Goal: Task Accomplishment & Management: Manage account settings

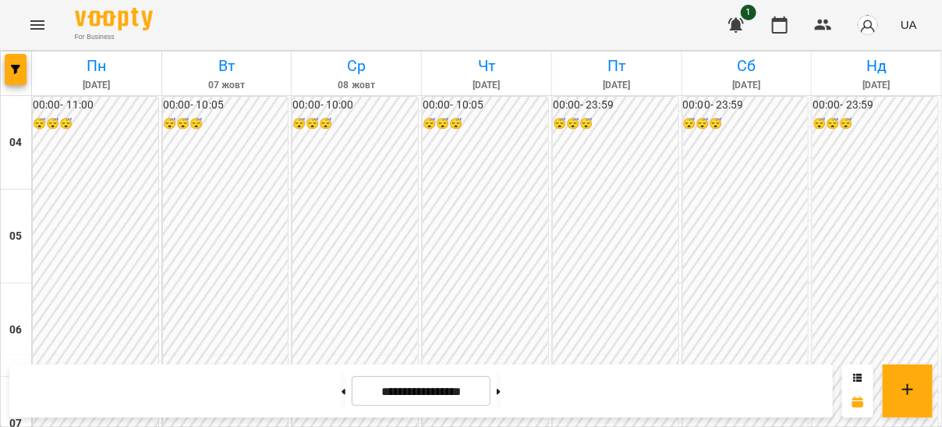
scroll to position [620, 0]
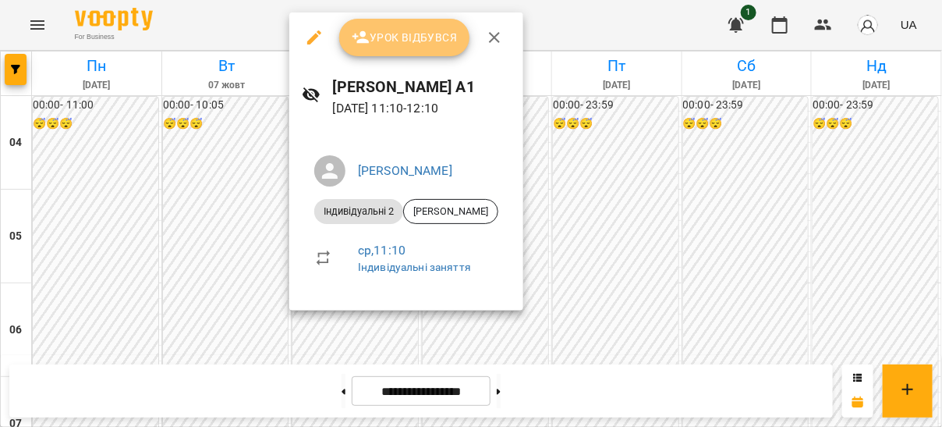
click at [392, 46] on span "Урок відбувся" at bounding box center [405, 37] width 106 height 19
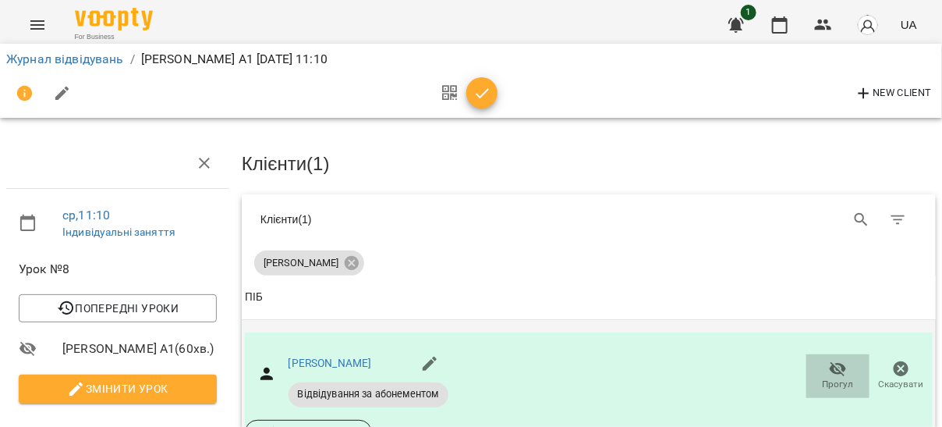
click at [829, 378] on span "Прогул" at bounding box center [838, 384] width 31 height 13
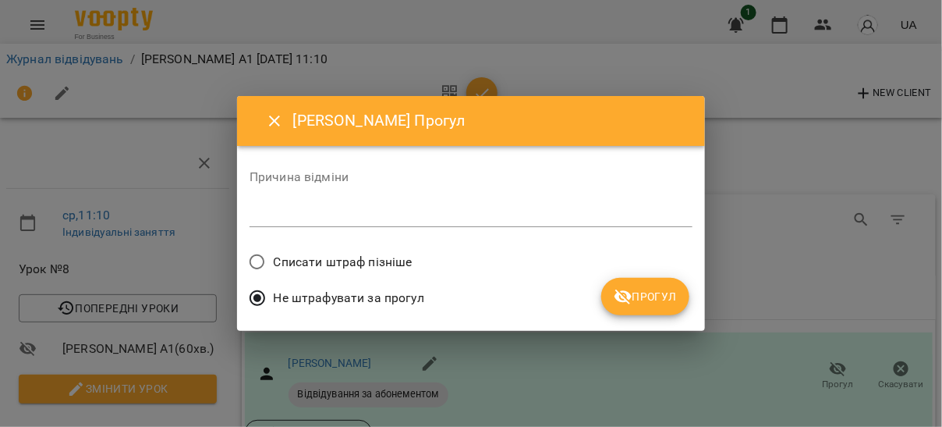
click at [634, 292] on span "Прогул" at bounding box center [645, 296] width 63 height 19
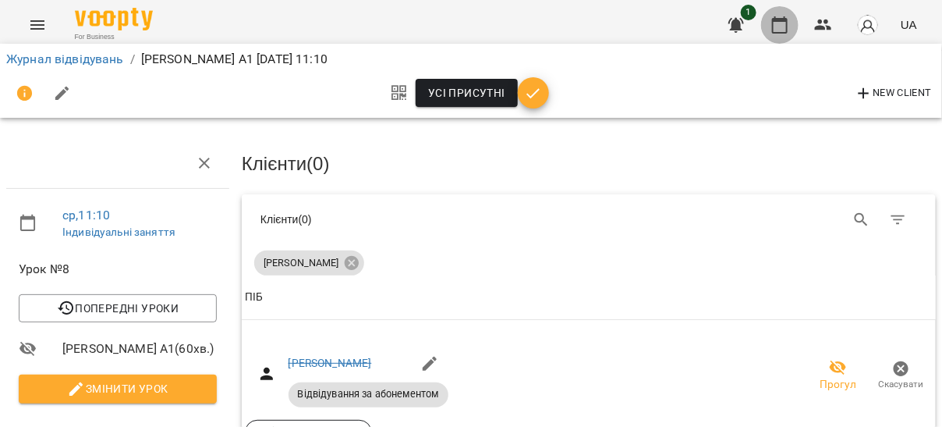
click at [780, 16] on icon "button" at bounding box center [780, 25] width 19 height 19
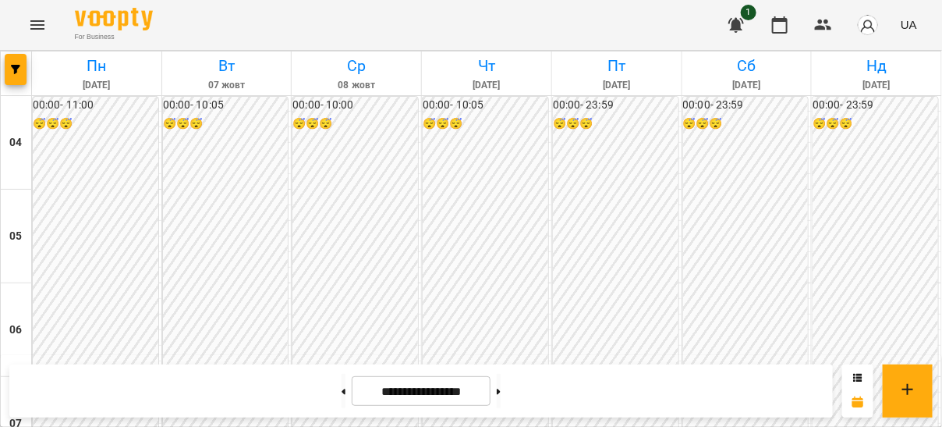
scroll to position [1170, 0]
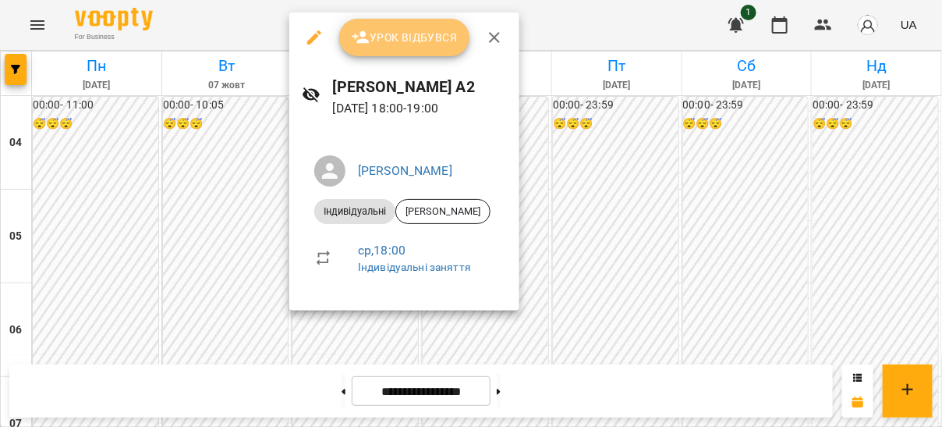
click at [403, 51] on button "Урок відбувся" at bounding box center [404, 37] width 131 height 37
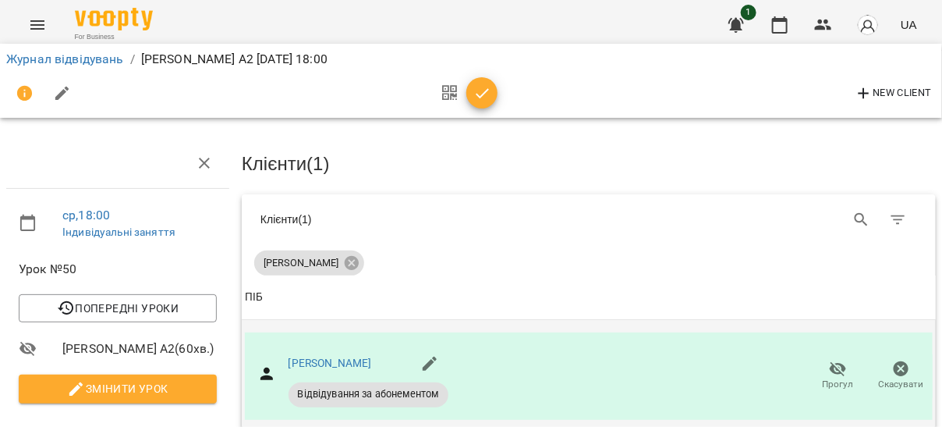
click at [823, 382] on span "Прогул" at bounding box center [838, 384] width 31 height 13
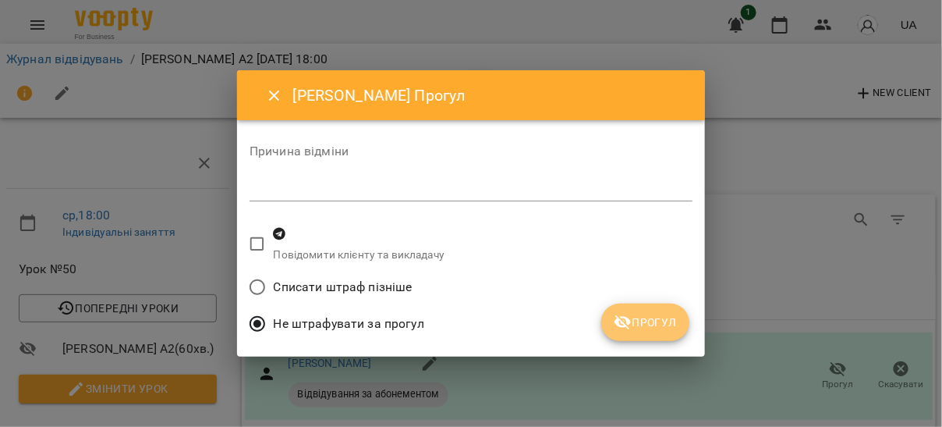
click at [654, 315] on span "Прогул" at bounding box center [645, 322] width 63 height 19
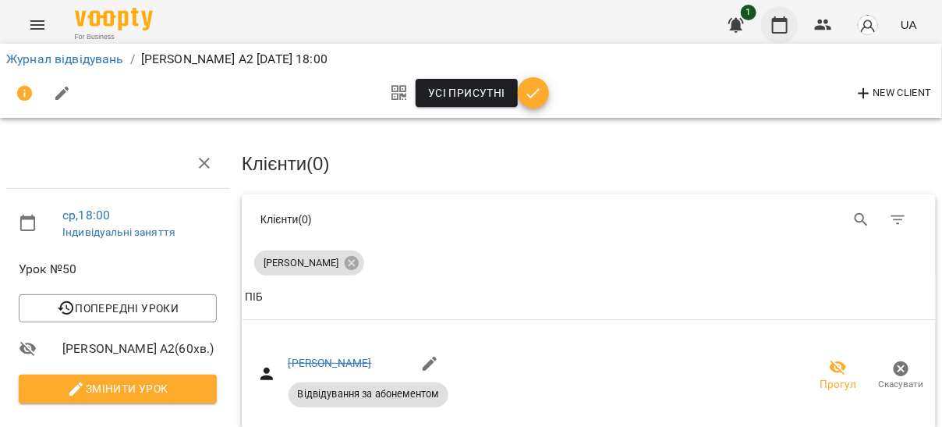
click at [772, 34] on icon "button" at bounding box center [780, 25] width 19 height 19
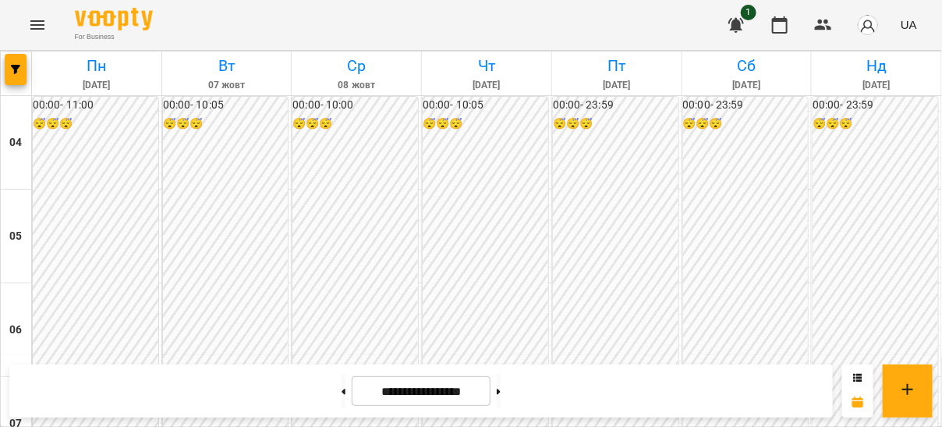
scroll to position [1339, 0]
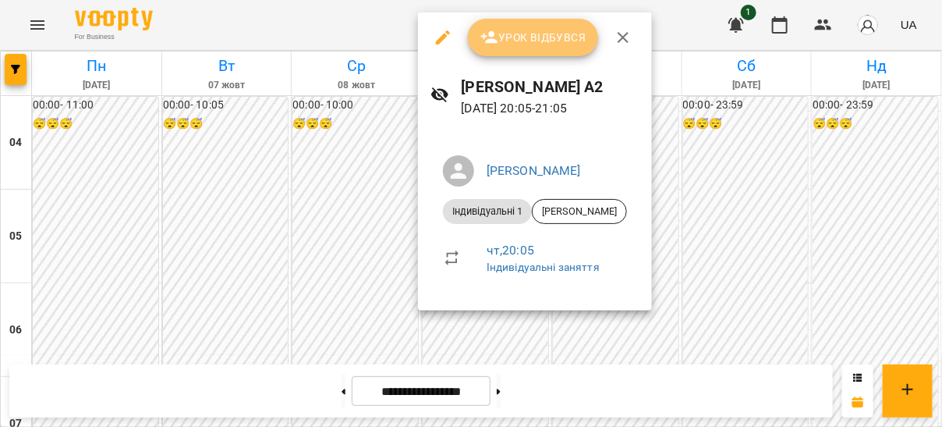
click at [573, 49] on button "Урок відбувся" at bounding box center [533, 37] width 131 height 37
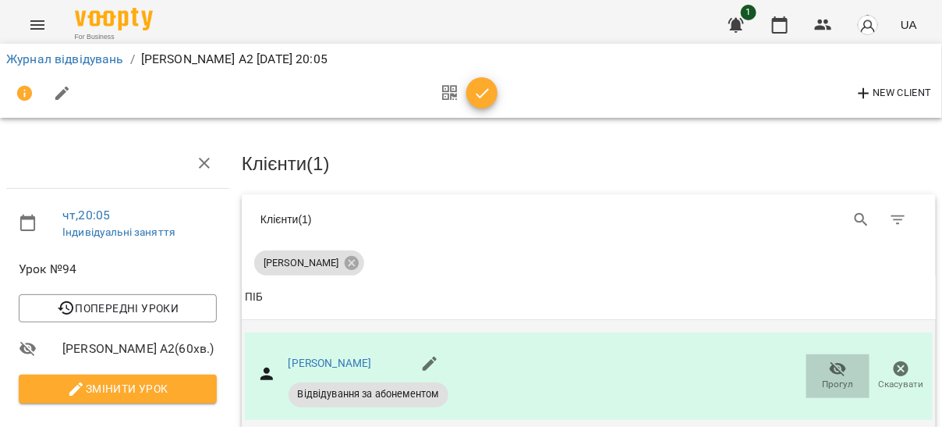
click at [816, 364] on span "Прогул" at bounding box center [838, 375] width 44 height 31
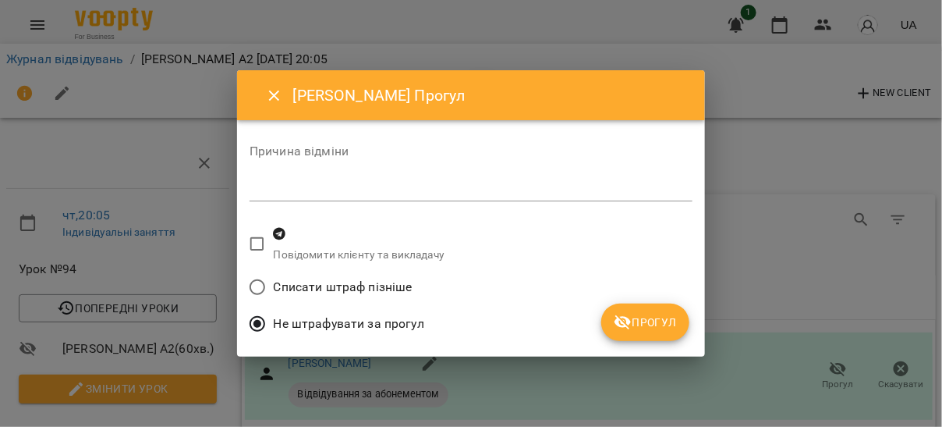
click at [637, 314] on span "Прогул" at bounding box center [645, 322] width 63 height 19
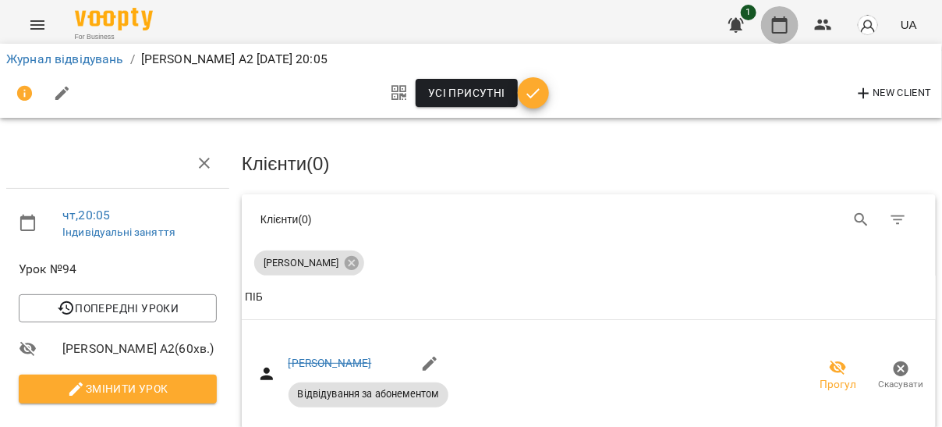
click at [787, 29] on icon "button" at bounding box center [780, 25] width 19 height 19
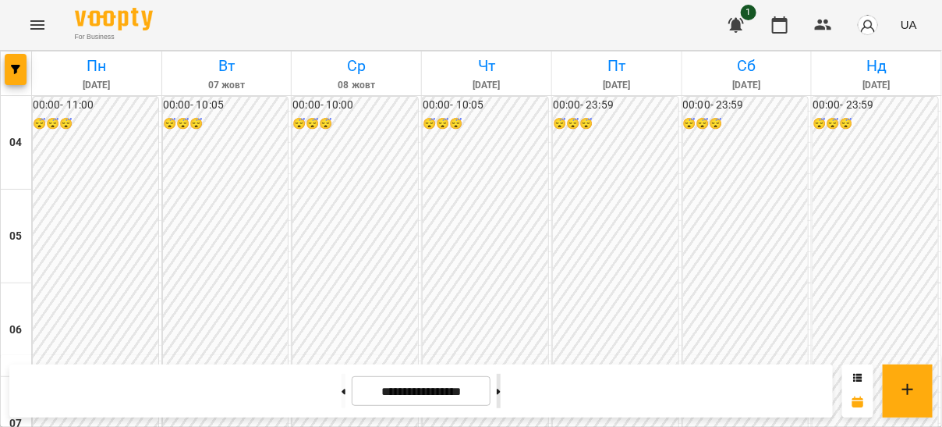
click at [501, 392] on button at bounding box center [499, 391] width 4 height 34
type input "**********"
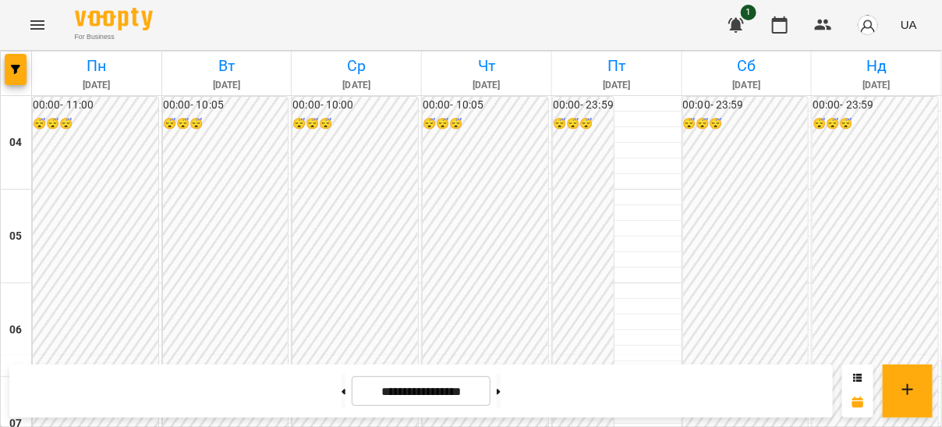
scroll to position [1149, 0]
